Goal: Transaction & Acquisition: Purchase product/service

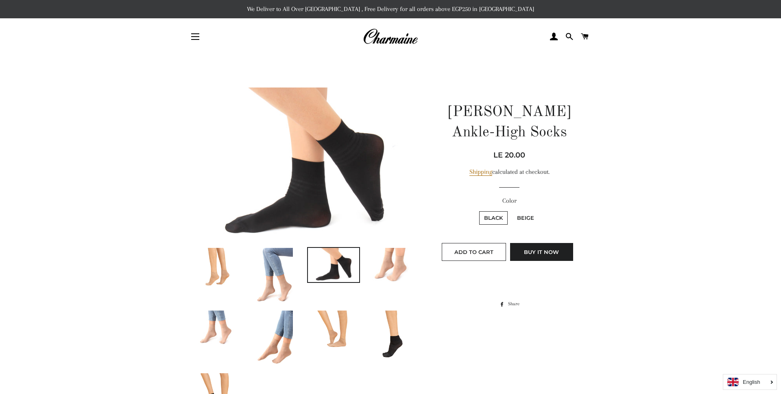
click at [197, 34] on button "Site navigation" at bounding box center [195, 36] width 20 height 20
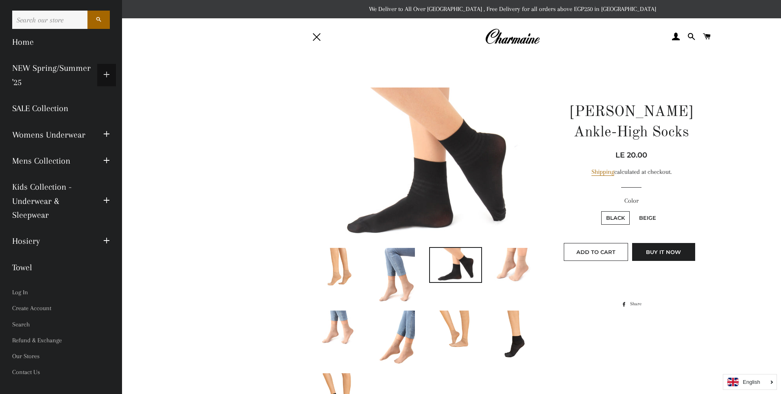
click at [107, 75] on span "button" at bounding box center [106, 75] width 7 height 10
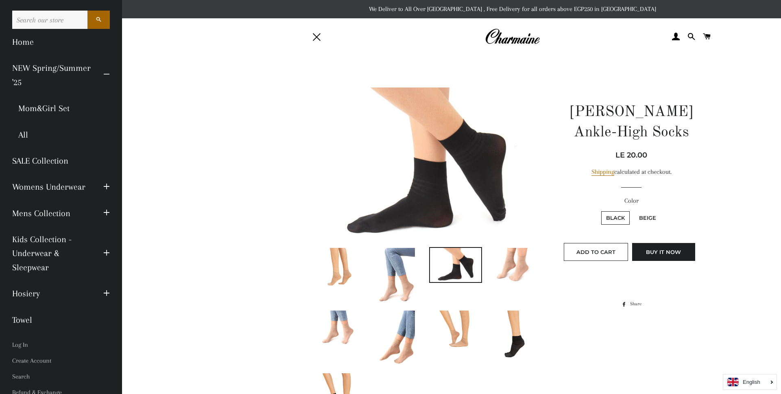
click at [509, 40] on img at bounding box center [512, 37] width 55 height 18
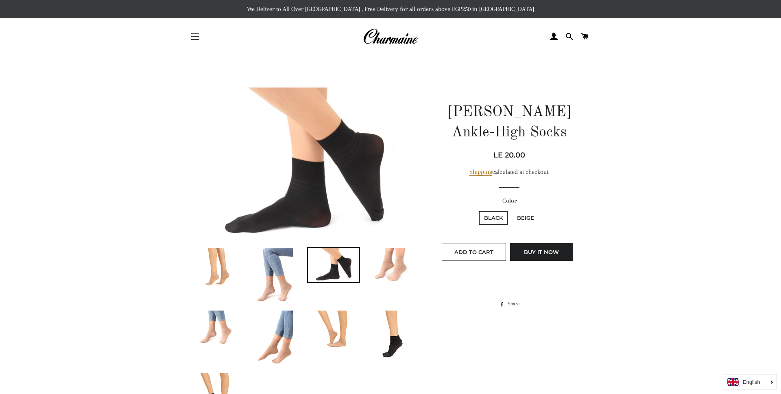
click at [192, 40] on button "Site navigation" at bounding box center [195, 36] width 20 height 20
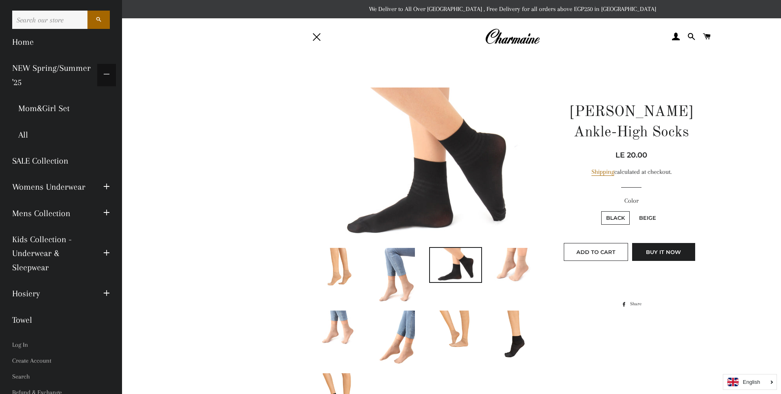
click at [106, 77] on span "button" at bounding box center [106, 75] width 7 height 10
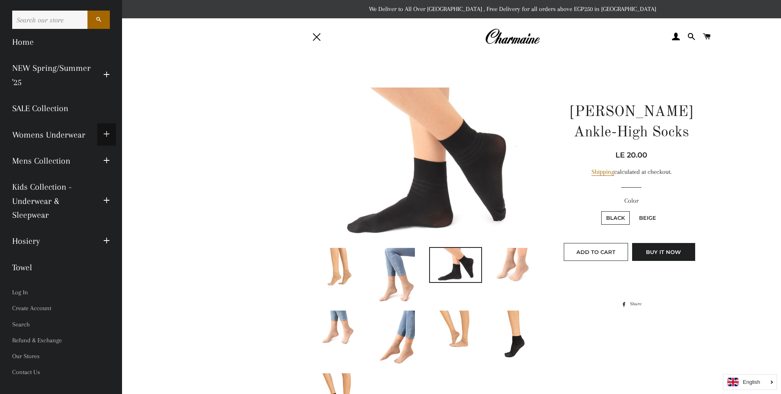
click at [108, 135] on span "button" at bounding box center [106, 134] width 7 height 10
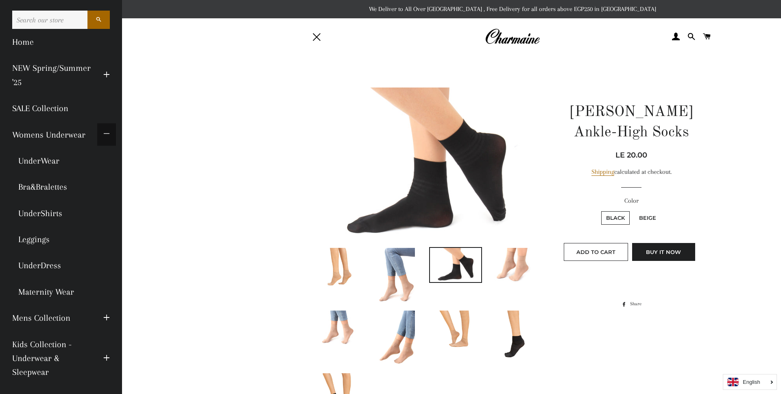
click at [108, 135] on span "button" at bounding box center [106, 134] width 7 height 10
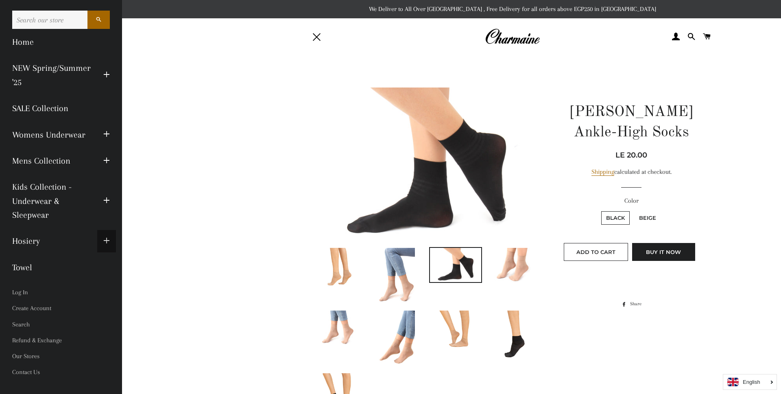
click at [103, 238] on button "Expand submenu Hosiery Collapse submenu Hosiery" at bounding box center [106, 241] width 19 height 22
click at [528, 33] on img at bounding box center [512, 37] width 55 height 18
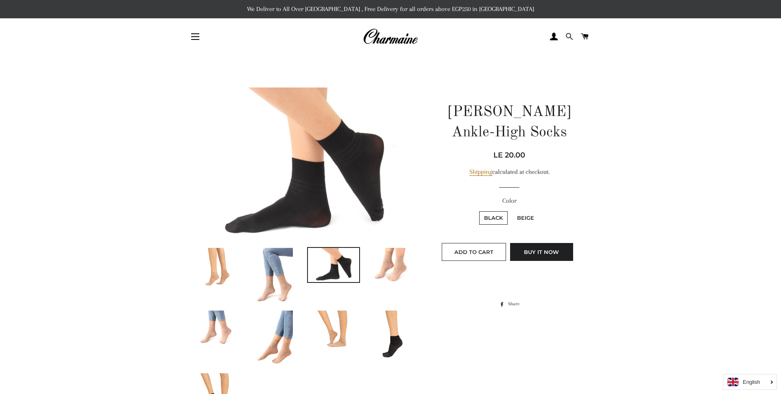
click at [566, 39] on span at bounding box center [570, 37] width 8 height 12
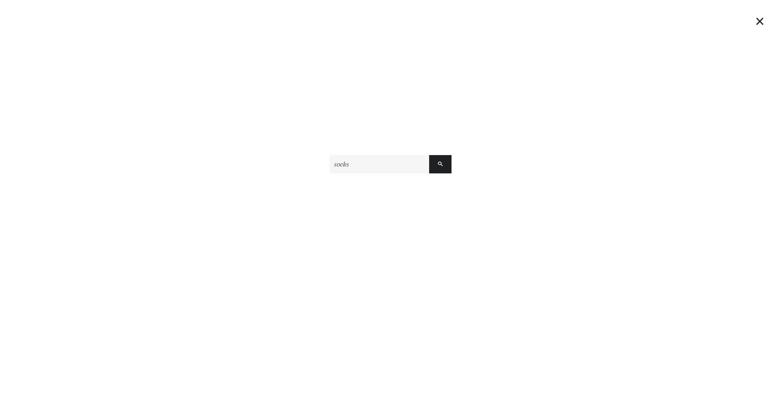
type input "socks"
click at [429, 155] on button "Search" at bounding box center [440, 164] width 22 height 18
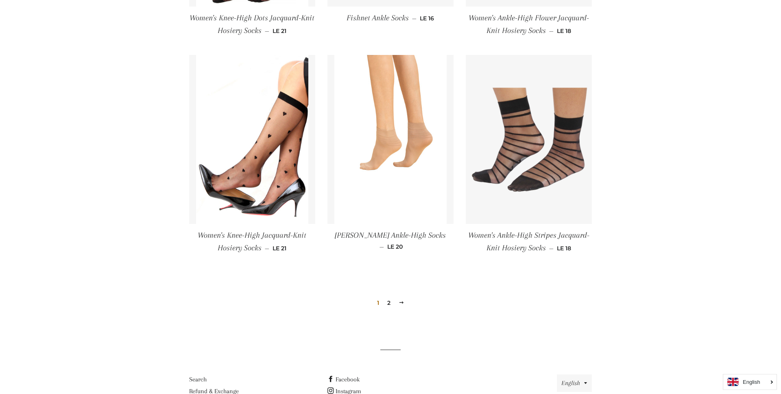
scroll to position [835, 0]
